Goal: Task Accomplishment & Management: Use online tool/utility

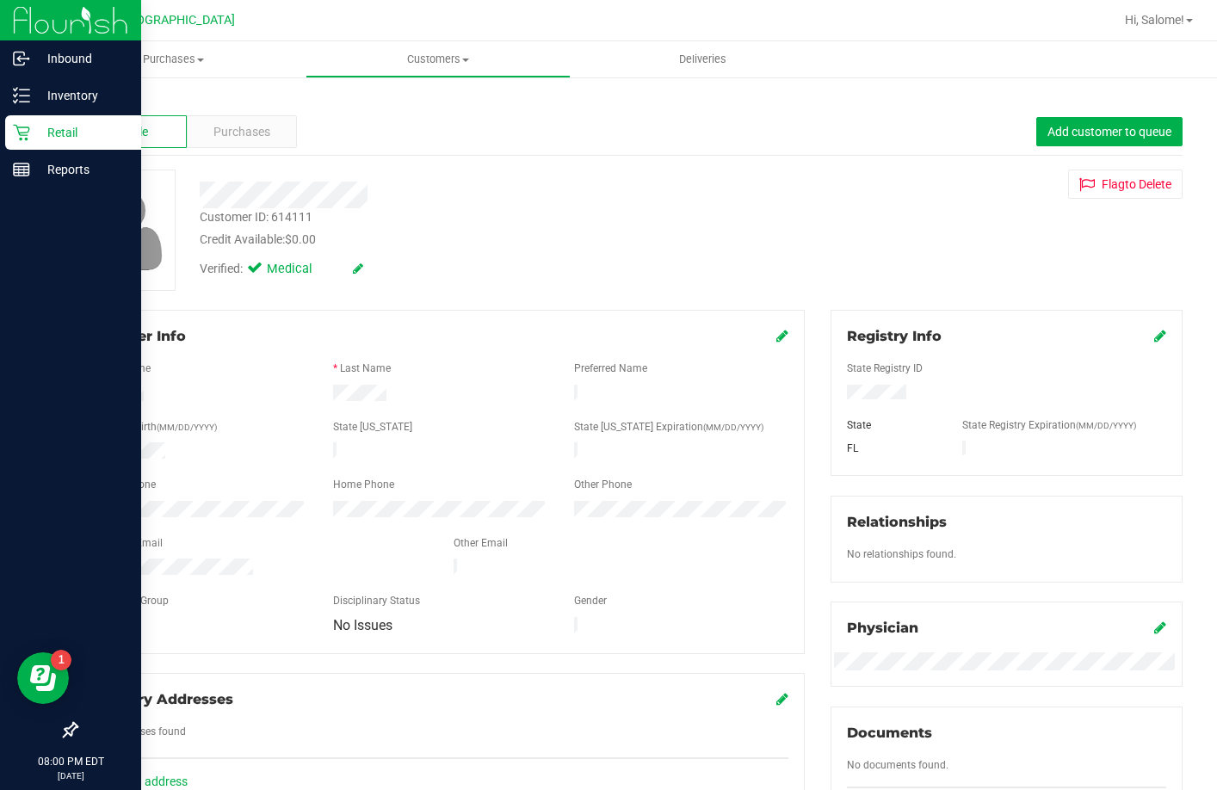
click at [18, 127] on icon at bounding box center [21, 133] width 16 height 16
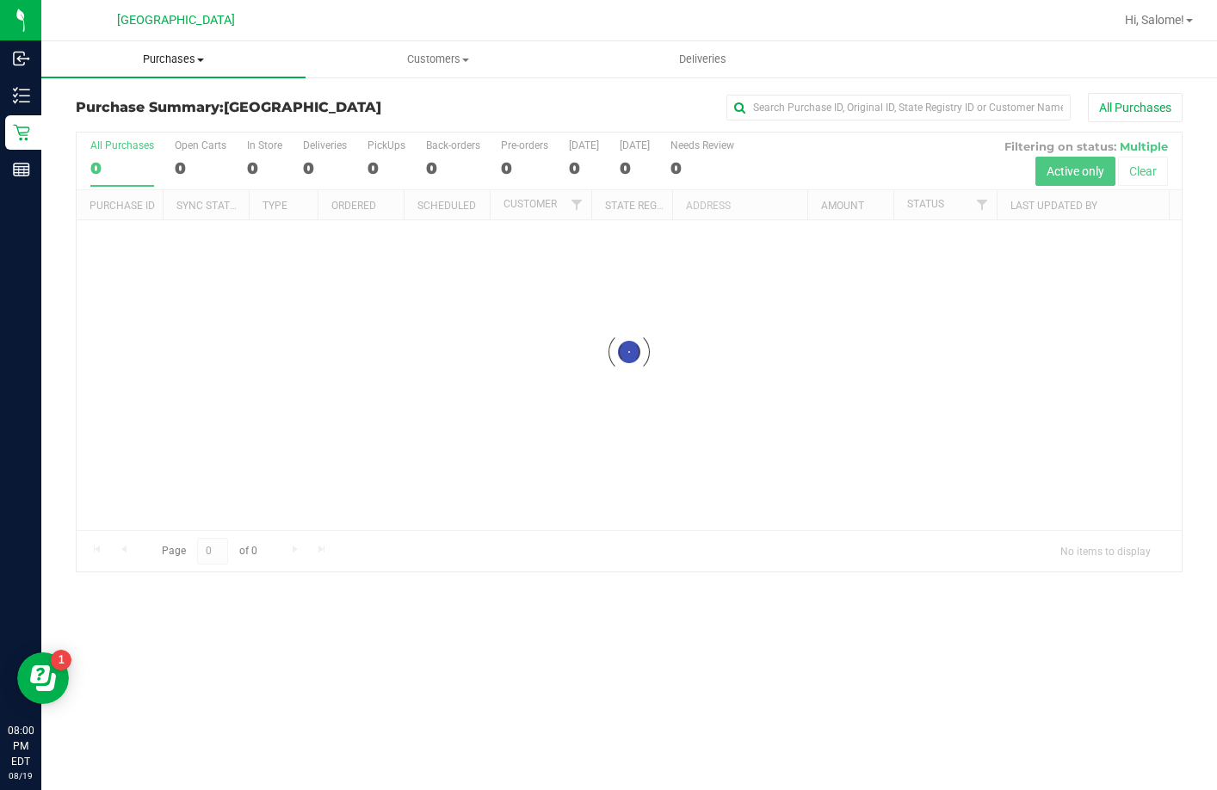
click at [188, 55] on span "Purchases" at bounding box center [173, 59] width 264 height 15
click at [132, 132] on span "Fulfillment" at bounding box center [94, 124] width 107 height 15
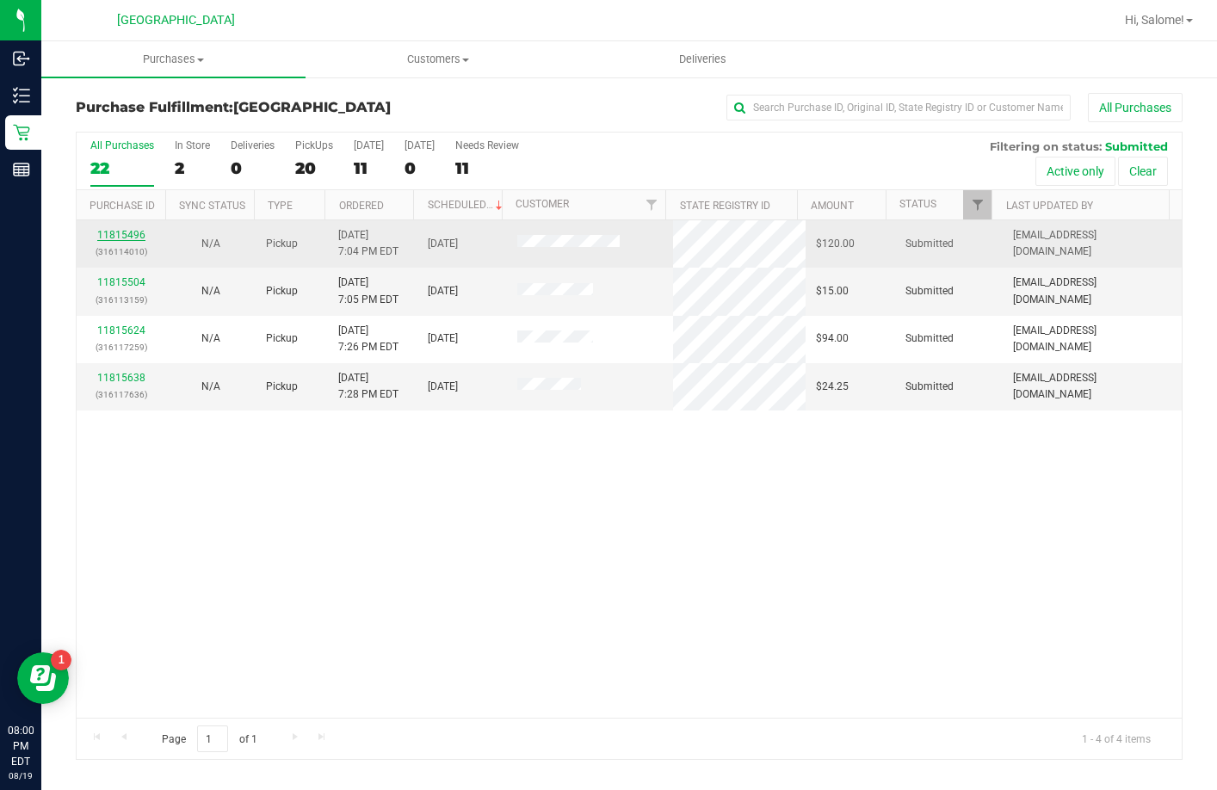
click at [136, 231] on link "11815496" at bounding box center [121, 235] width 48 height 12
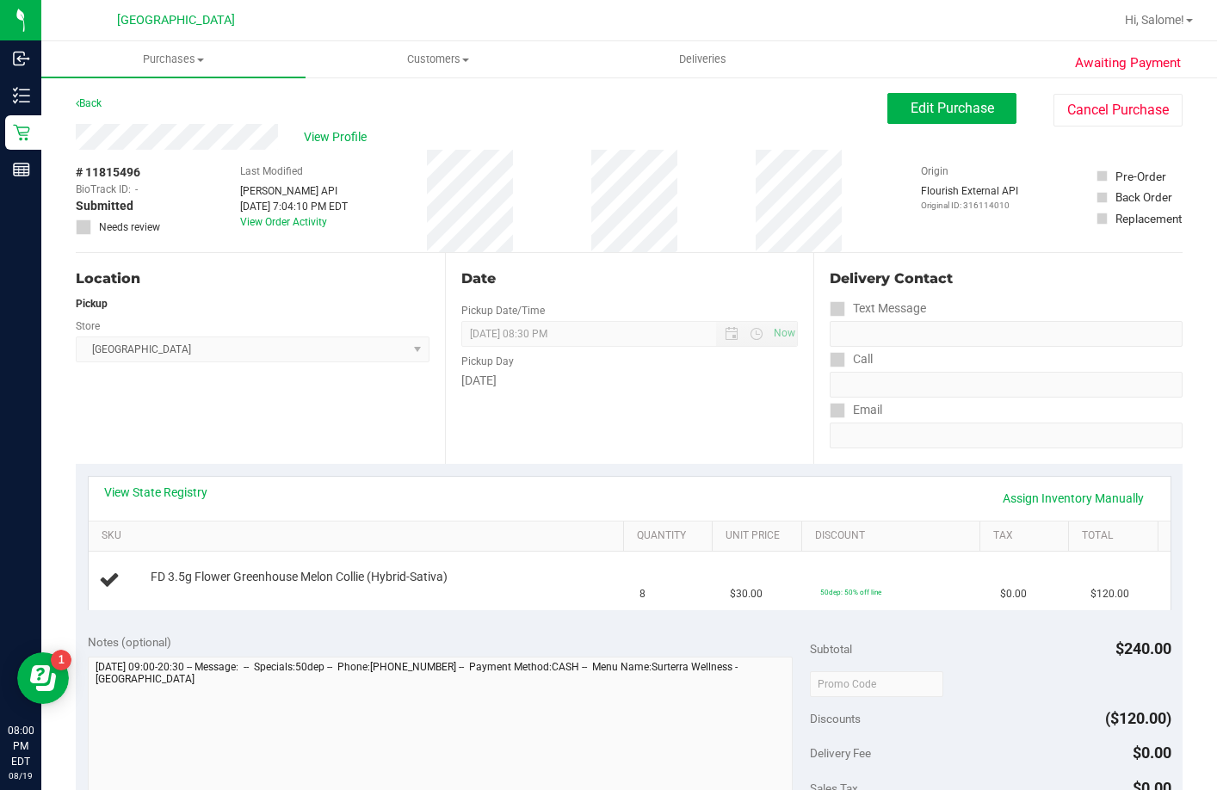
click at [231, 299] on div "Pickup" at bounding box center [253, 303] width 354 height 15
click at [322, 404] on div "Location Pickup Store Lakeland WC Select Store [PERSON_NAME][GEOGRAPHIC_DATA] […" at bounding box center [260, 358] width 369 height 211
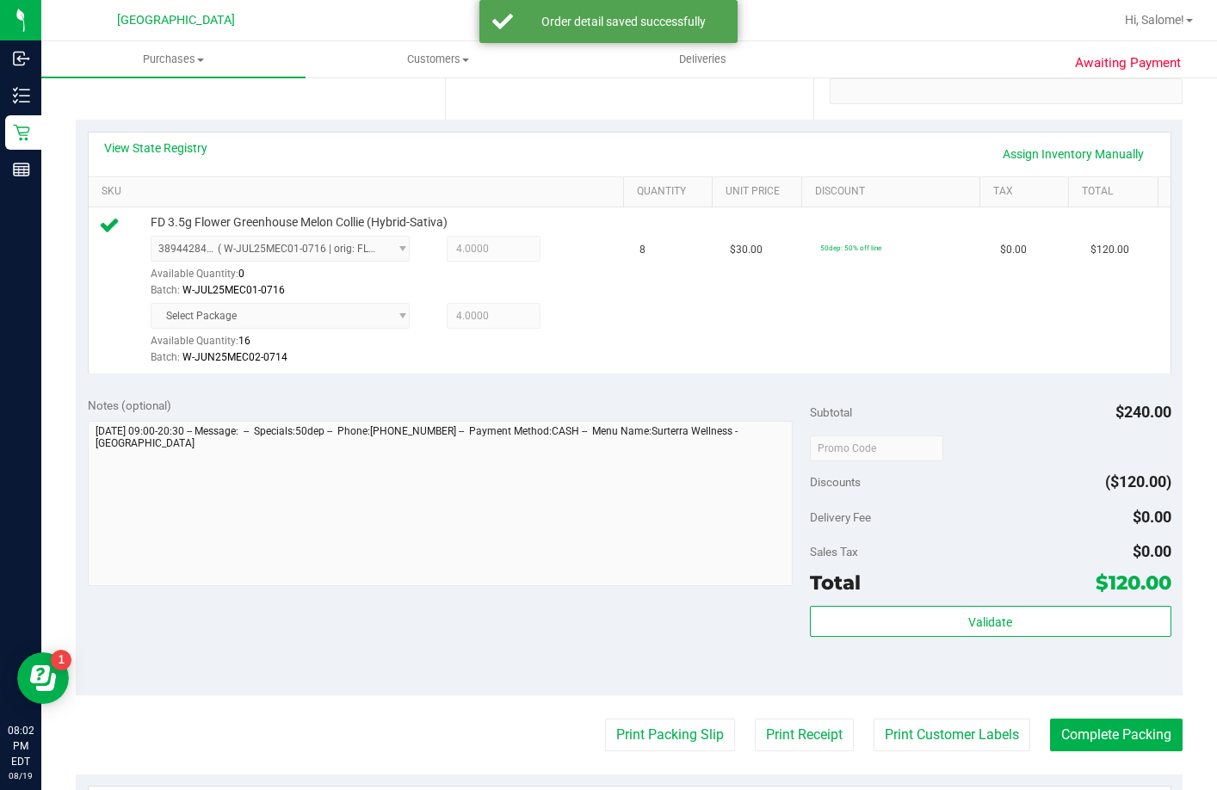
scroll to position [430, 0]
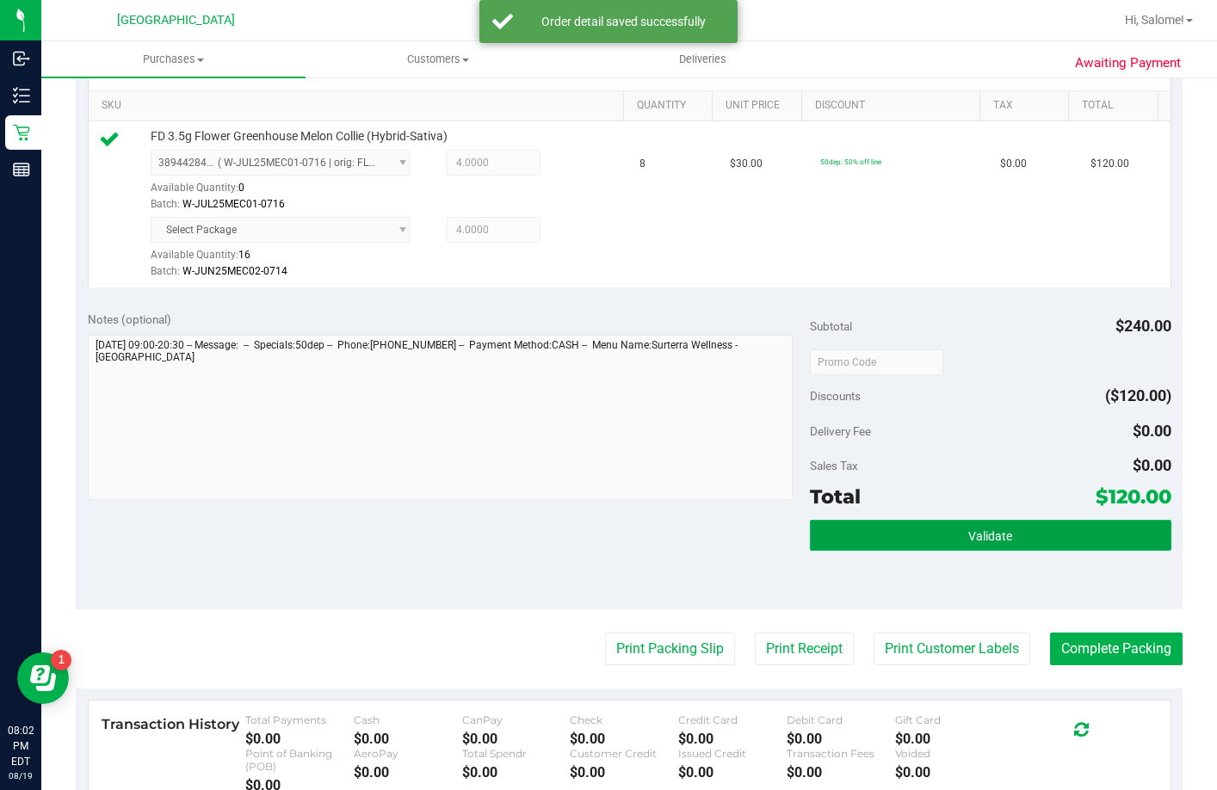
click at [1027, 551] on button "Validate" at bounding box center [990, 535] width 361 height 31
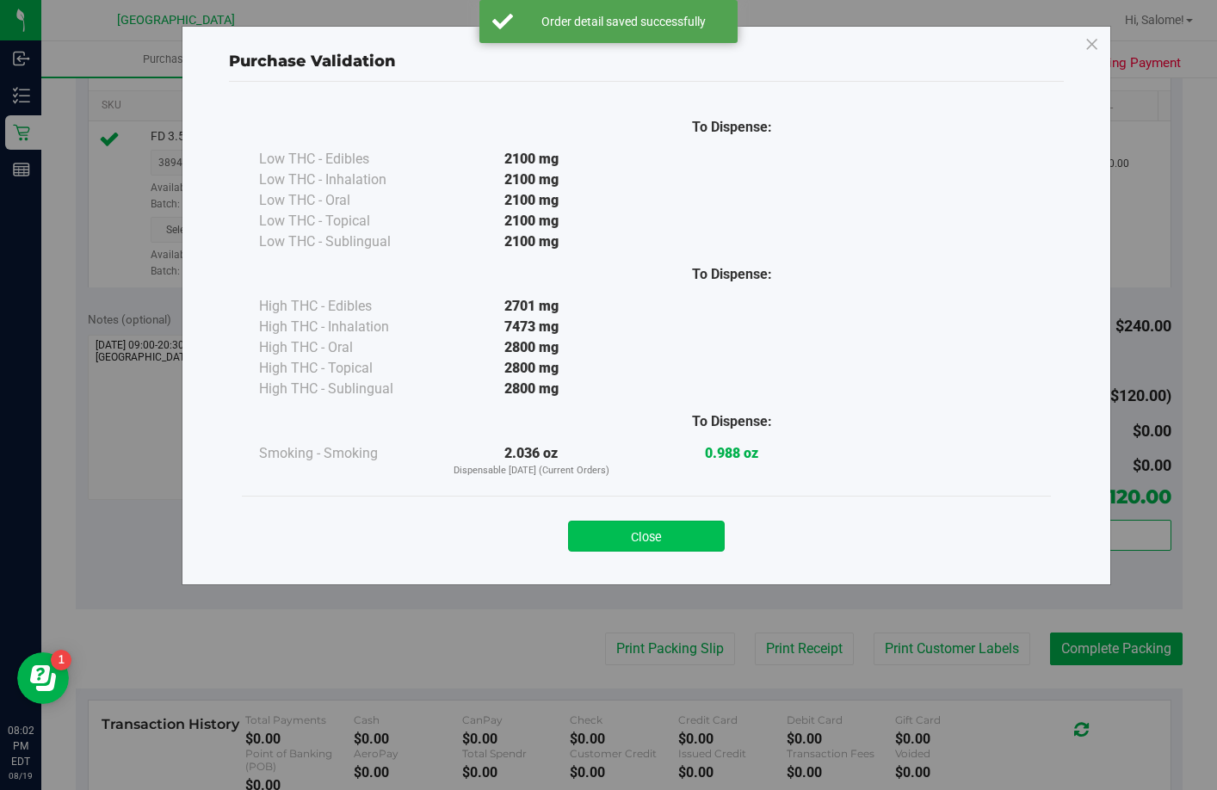
click at [692, 540] on button "Close" at bounding box center [646, 536] width 157 height 31
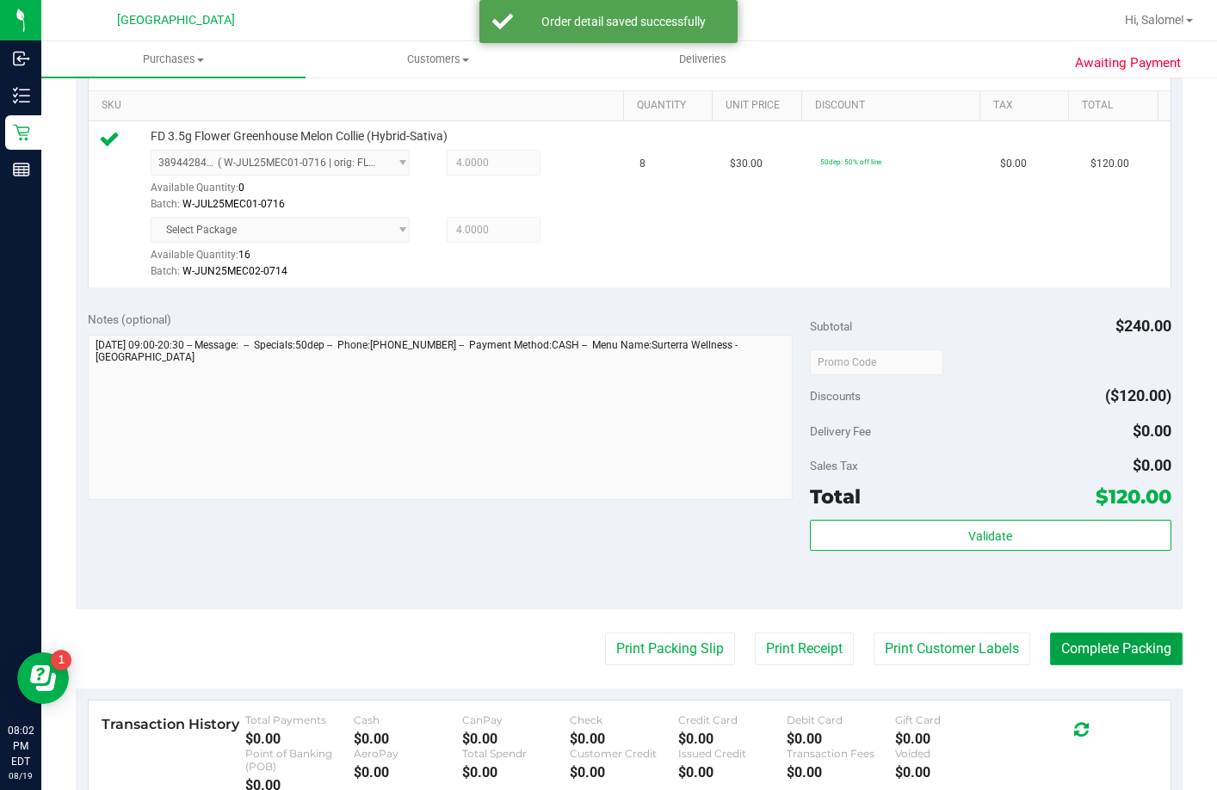
click at [1067, 665] on button "Complete Packing" at bounding box center [1116, 648] width 132 height 33
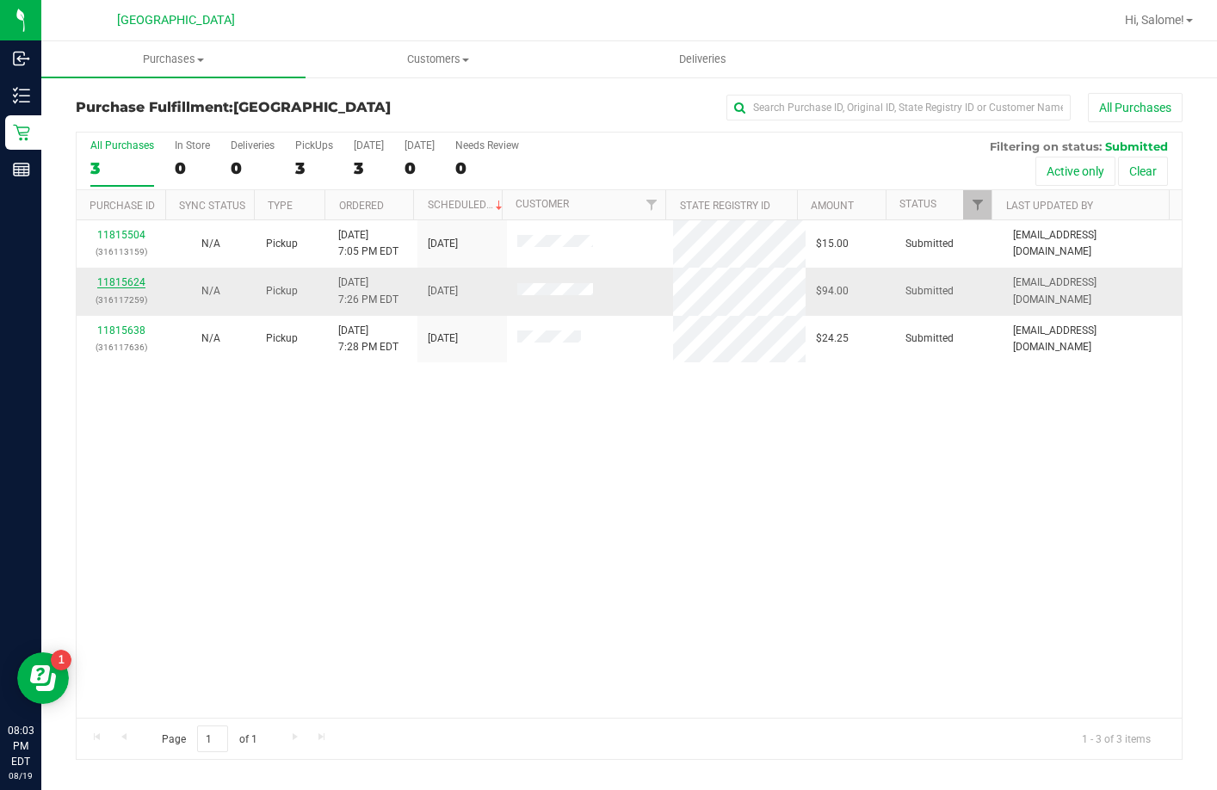
click at [105, 285] on link "11815624" at bounding box center [121, 282] width 48 height 12
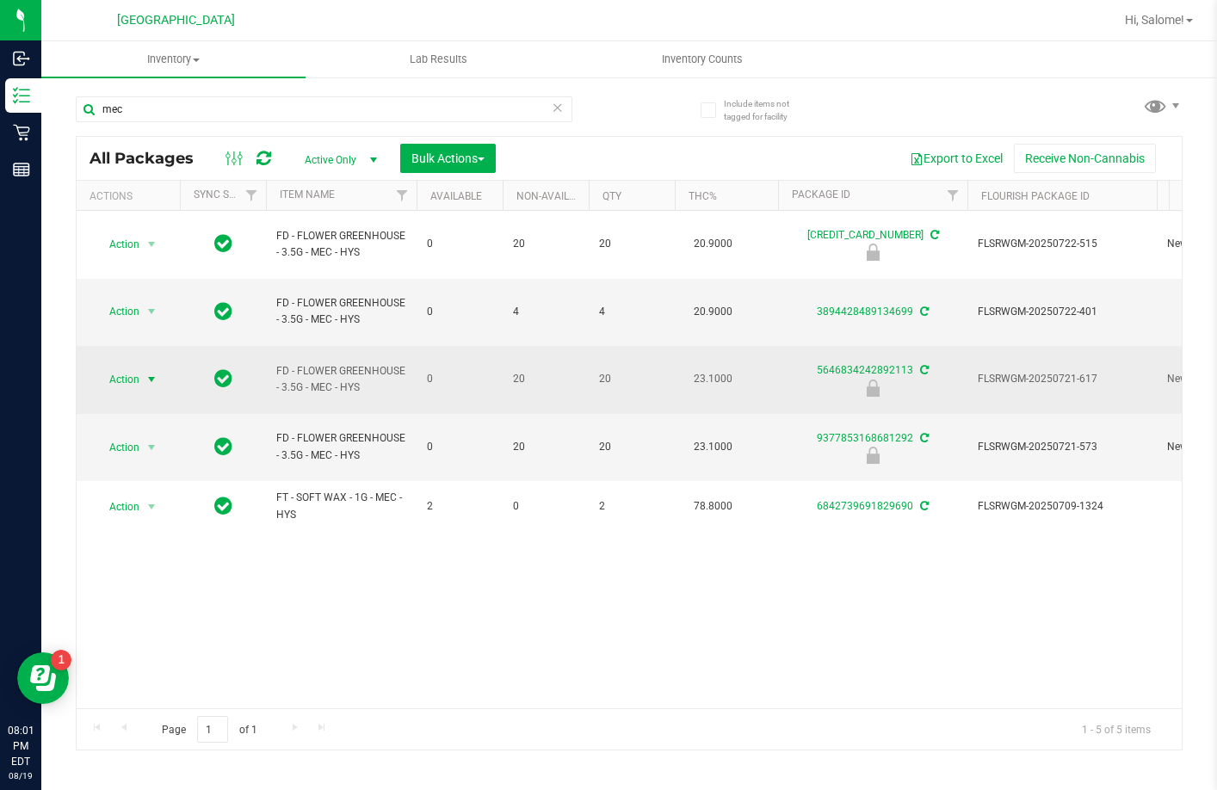
type input "mec"
click at [147, 373] on span "select" at bounding box center [152, 380] width 14 height 14
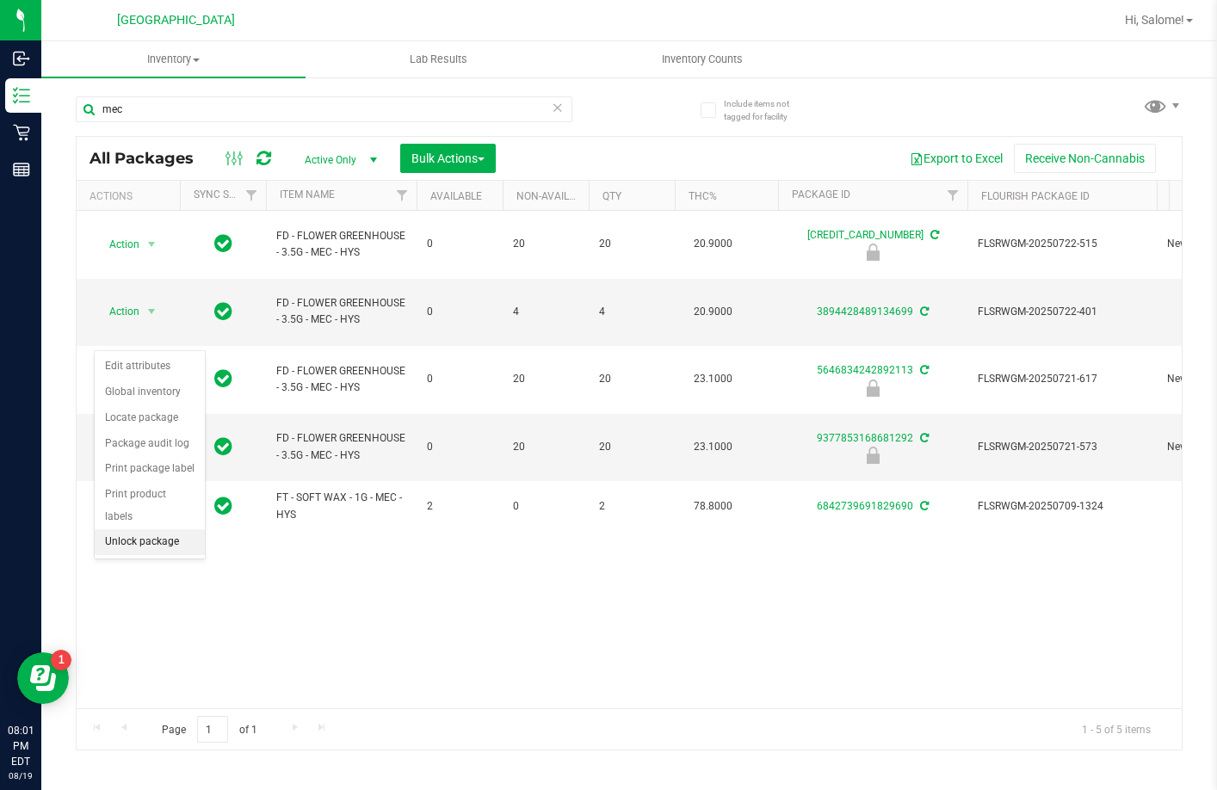
click at [147, 529] on li "Unlock package" at bounding box center [150, 542] width 110 height 26
